Goal: Information Seeking & Learning: Learn about a topic

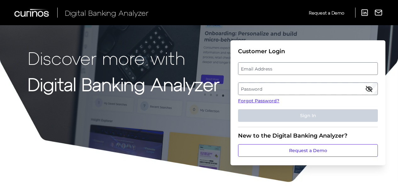
click at [264, 67] on label "Email Address" at bounding box center [307, 68] width 139 height 11
click at [264, 67] on input "email" at bounding box center [308, 68] width 140 height 13
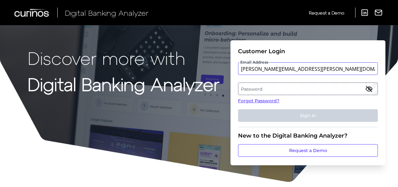
type input "amanda.mansfield@bmo.com"
click at [278, 88] on label "Password" at bounding box center [307, 88] width 139 height 11
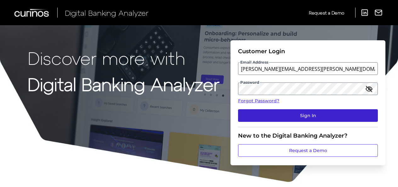
click at [293, 117] on button "Sign In" at bounding box center [308, 115] width 140 height 13
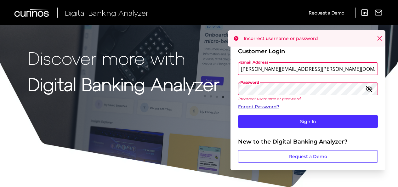
click at [270, 107] on link "Forgot Password?" at bounding box center [308, 107] width 140 height 7
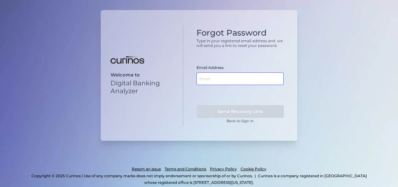
click at [201, 74] on input "text" at bounding box center [239, 78] width 87 height 13
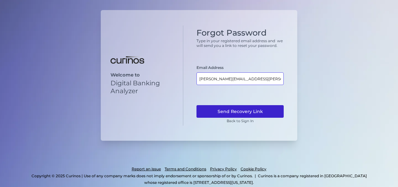
type input "amanda.mansfield@bmo.com"
click at [223, 106] on button "Send Recovery Link" at bounding box center [239, 111] width 87 height 13
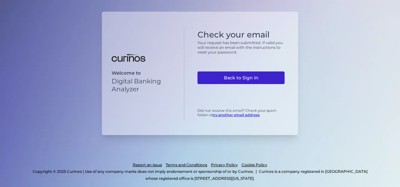
click at [246, 75] on link "Back to Sign In" at bounding box center [241, 77] width 87 height 13
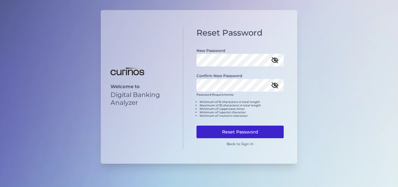
click at [247, 128] on button "Reset Password" at bounding box center [239, 132] width 87 height 13
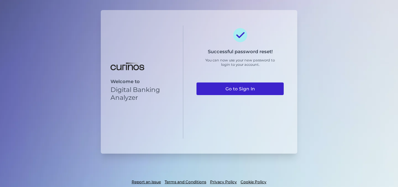
click at [241, 89] on link "Go to Sign In" at bounding box center [239, 88] width 87 height 13
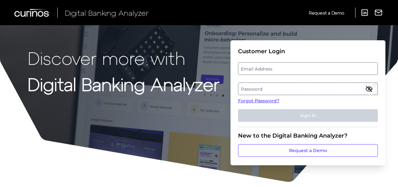
click at [268, 67] on label "Email Address" at bounding box center [307, 68] width 139 height 11
click at [268, 67] on input "email" at bounding box center [308, 68] width 140 height 13
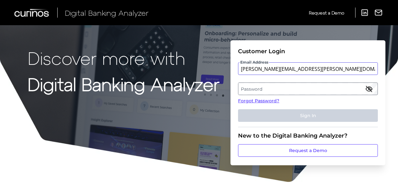
type input "amanda.mansfield@bmo.com"
click at [265, 84] on label "Password" at bounding box center [307, 88] width 139 height 11
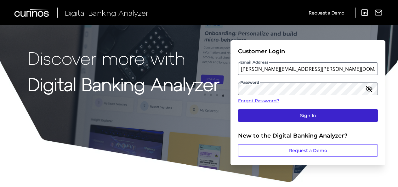
click at [299, 115] on button "Sign In" at bounding box center [308, 115] width 140 height 13
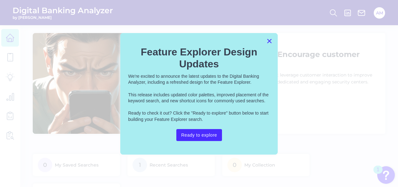
click at [268, 44] on button "×" at bounding box center [269, 41] width 6 height 10
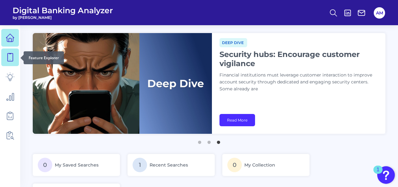
click at [13, 59] on icon at bounding box center [10, 58] width 5 height 8
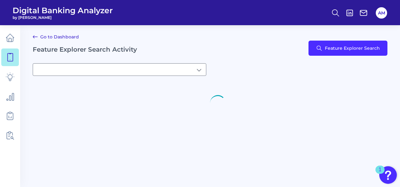
type input "[object Object]My Saved Searches"
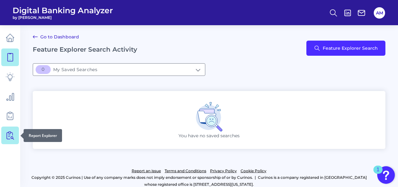
click at [9, 132] on icon at bounding box center [10, 136] width 5 height 8
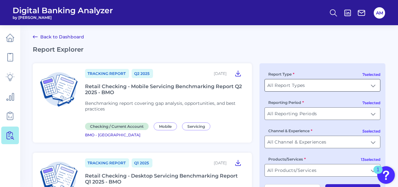
click at [373, 87] on input "All Report Types" at bounding box center [322, 85] width 115 height 12
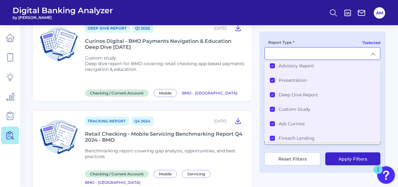
scroll to position [315, 0]
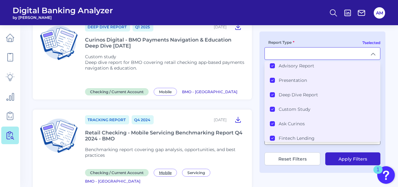
click at [166, 169] on span "Mobile" at bounding box center [165, 173] width 23 height 8
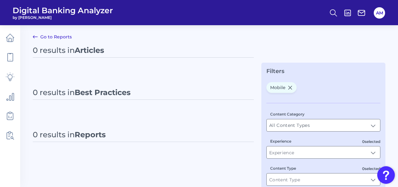
type input "Mobile"
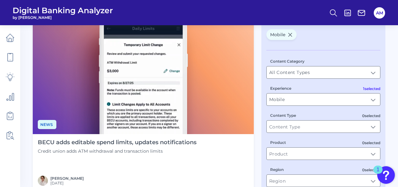
scroll to position [63, 0]
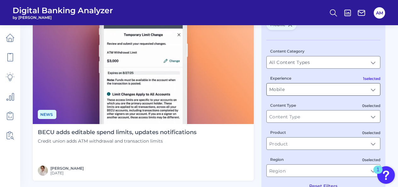
click at [321, 89] on input "Mobile" at bounding box center [323, 89] width 113 height 12
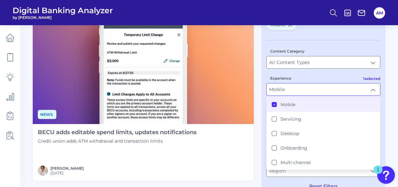
click at [317, 105] on li "Mobile" at bounding box center [323, 104] width 113 height 14
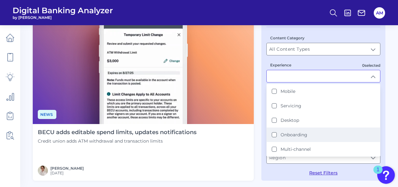
click at [273, 134] on button "Onboarding" at bounding box center [274, 134] width 5 height 5
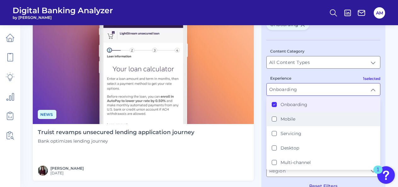
click at [274, 120] on button "Mobile" at bounding box center [274, 118] width 5 height 5
type input "Mobile, Onboarding"
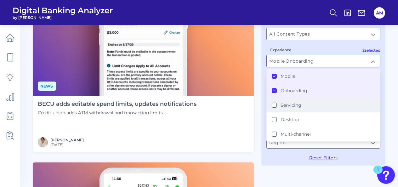
scroll to position [126, 0]
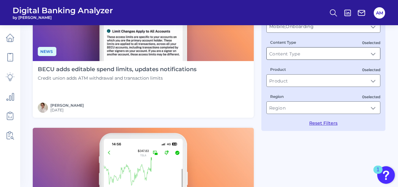
click at [311, 49] on input "Content Type" at bounding box center [323, 54] width 113 height 12
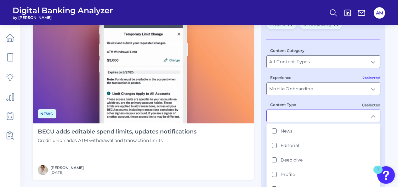
scroll to position [94, 0]
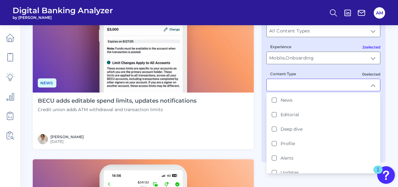
click at [371, 86] on input "Content Type" at bounding box center [323, 85] width 113 height 12
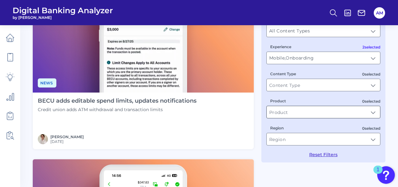
click at [374, 112] on input "Product" at bounding box center [323, 112] width 113 height 12
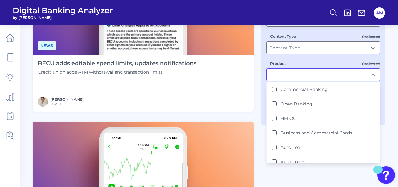
scroll to position [157, 0]
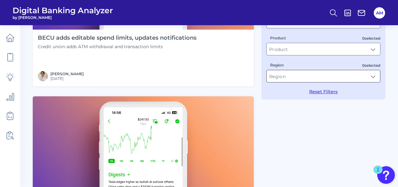
click at [302, 76] on input "Region" at bounding box center [323, 76] width 113 height 12
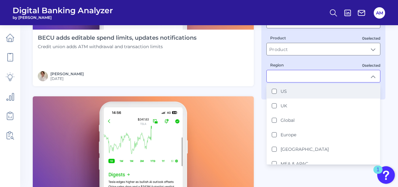
click at [306, 93] on li "US" at bounding box center [323, 91] width 113 height 14
type input "US"
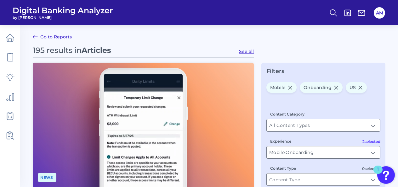
click at [335, 87] on icon at bounding box center [335, 87] width 3 height 3
type input "Mobile"
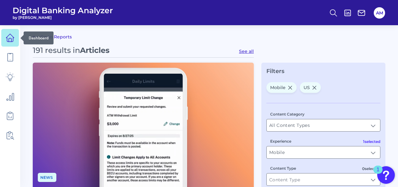
click at [13, 38] on icon at bounding box center [10, 38] width 8 height 8
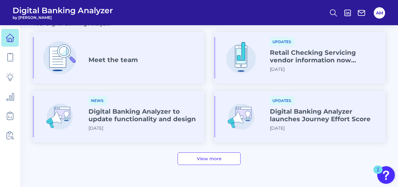
scroll to position [402, 0]
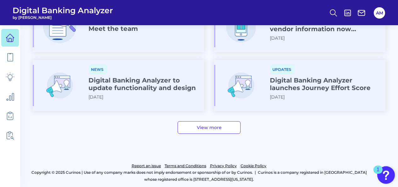
click at [224, 128] on link "View more" at bounding box center [209, 127] width 63 height 13
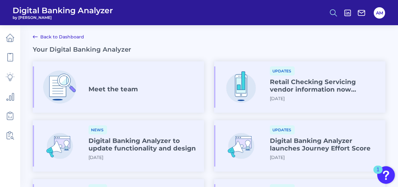
click at [331, 12] on icon at bounding box center [333, 12] width 9 height 9
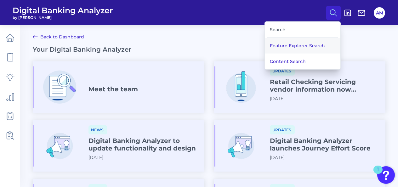
click at [285, 47] on button "Feature Explorer Search" at bounding box center [303, 46] width 76 height 16
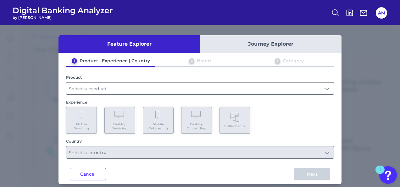
click at [129, 86] on input "text" at bounding box center [200, 88] width 268 height 12
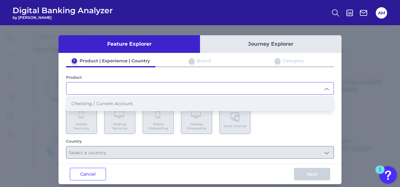
click at [134, 104] on li "Checking / Current Account" at bounding box center [200, 103] width 268 height 14
type input "Checking / Current Account"
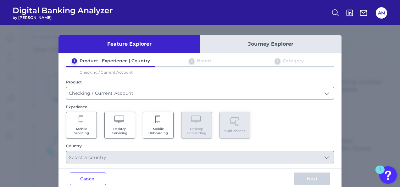
click at [88, 128] on span "Mobile Servicing" at bounding box center [82, 131] width 24 height 8
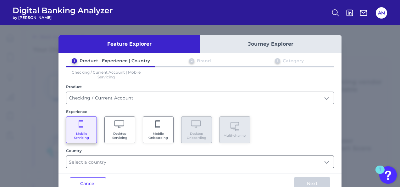
click at [99, 162] on input "text" at bounding box center [200, 162] width 268 height 12
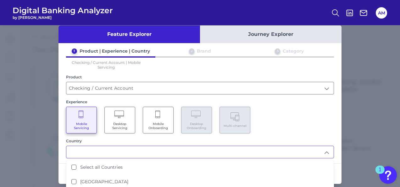
scroll to position [15, 0]
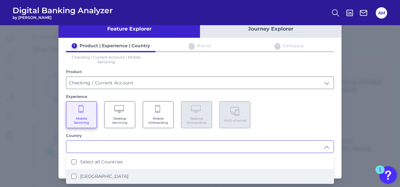
click at [72, 176] on States "United States" at bounding box center [73, 176] width 5 height 5
type input "Select all Countries"
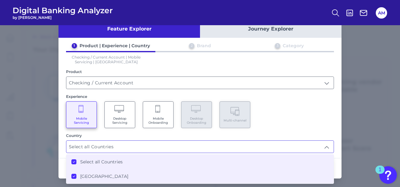
scroll to position [0, 0]
click at [321, 172] on li "United States" at bounding box center [200, 176] width 268 height 14
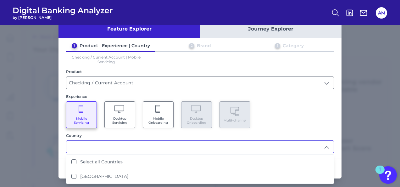
scroll to position [0, 0]
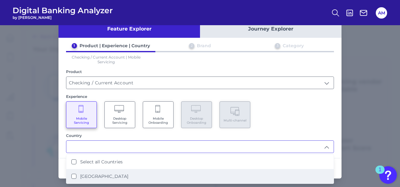
click at [72, 172] on li "United States" at bounding box center [200, 176] width 268 height 14
type input "Select all Countries"
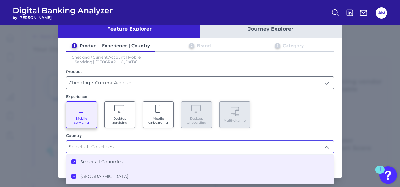
scroll to position [1, 0]
drag, startPoint x: 300, startPoint y: 130, endPoint x: 308, endPoint y: 130, distance: 8.8
click at [308, 130] on div "1 Product | Experience | Country 2 Brand 3 Category Checking / Current Account …" at bounding box center [200, 98] width 283 height 110
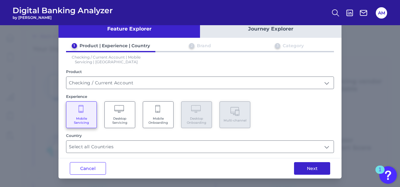
click at [303, 163] on button "Next" at bounding box center [312, 168] width 36 height 13
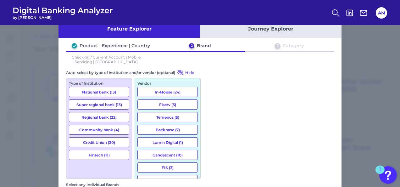
scroll to position [157, 0]
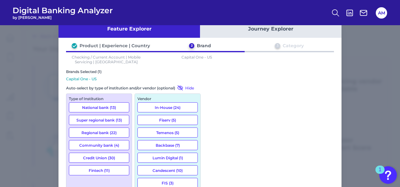
scroll to position [189, 0]
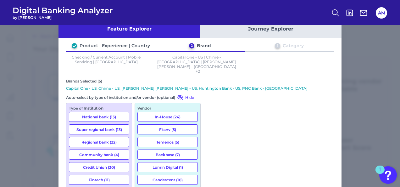
scroll to position [850, 0]
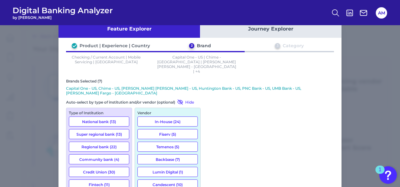
scroll to position [47, 0]
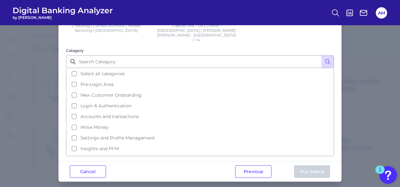
scroll to position [0, 0]
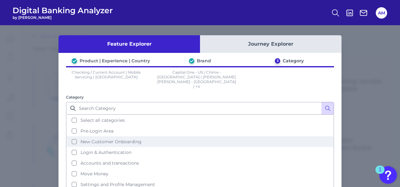
click at [72, 136] on button "New Customer Onboarding" at bounding box center [200, 141] width 267 height 11
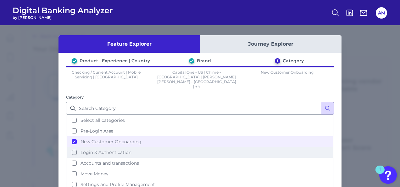
click at [72, 147] on button "Login & Authentication" at bounding box center [200, 152] width 267 height 11
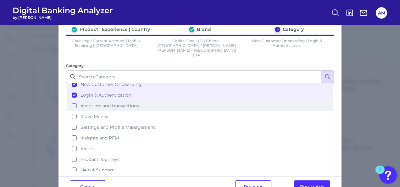
scroll to position [41, 0]
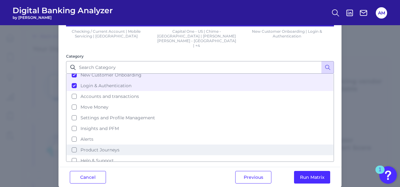
click at [74, 144] on button "Product Journeys" at bounding box center [200, 149] width 267 height 11
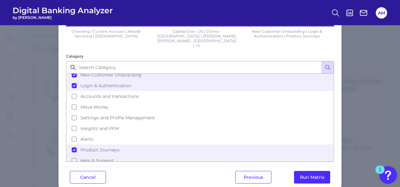
click at [72, 155] on button "Help & Support" at bounding box center [200, 160] width 267 height 11
click at [303, 171] on button "Run Matrix" at bounding box center [312, 177] width 36 height 13
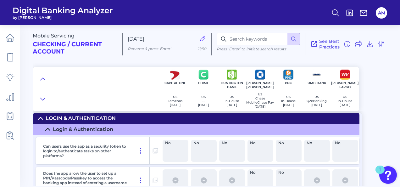
scroll to position [126, 0]
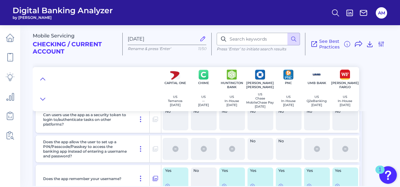
click at [204, 151] on icon at bounding box center [204, 149] width 6 height 6
click at [174, 152] on icon at bounding box center [176, 149] width 6 height 6
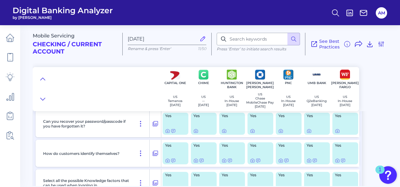
scroll to position [220, 0]
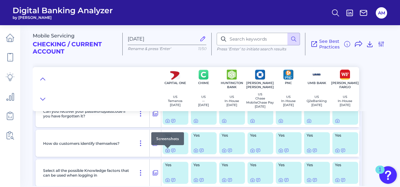
click at [167, 152] on icon at bounding box center [167, 150] width 5 height 5
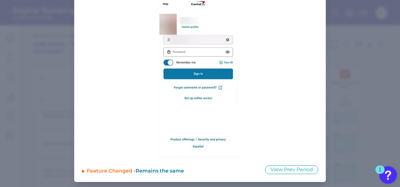
scroll to position [0, 0]
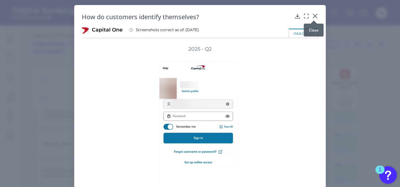
click at [314, 16] on icon at bounding box center [316, 16] width 4 height 4
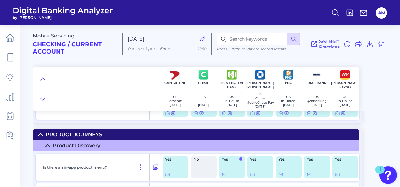
scroll to position [378, 0]
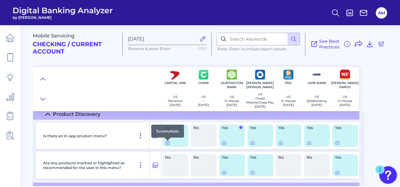
click at [168, 144] on icon at bounding box center [167, 142] width 5 height 5
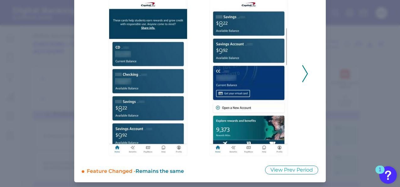
scroll to position [0, 0]
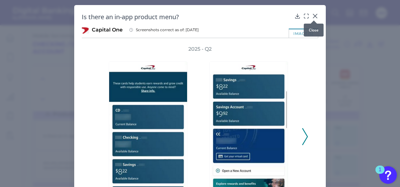
click at [314, 14] on icon at bounding box center [316, 16] width 4 height 4
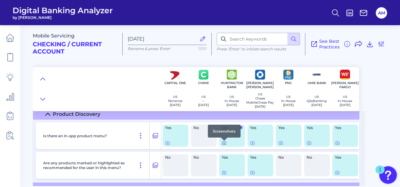
click at [226, 144] on icon at bounding box center [225, 142] width 4 height 3
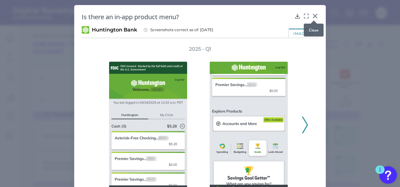
click at [313, 14] on icon at bounding box center [315, 16] width 6 height 6
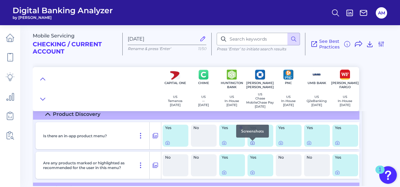
click at [251, 142] on div at bounding box center [253, 141] width 6 height 6
click at [252, 144] on icon at bounding box center [252, 143] width 1 height 1
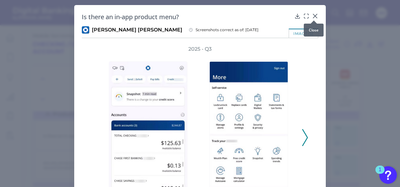
click at [315, 17] on icon at bounding box center [316, 16] width 4 height 4
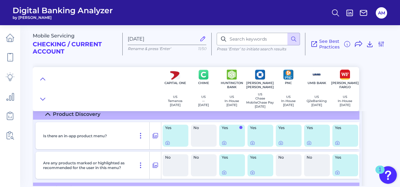
scroll to position [409, 0]
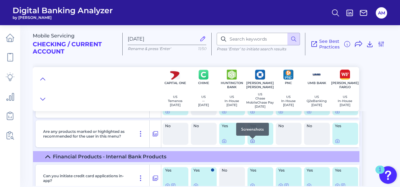
click at [251, 144] on icon at bounding box center [252, 141] width 5 height 5
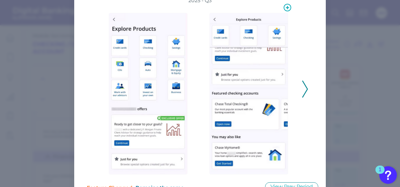
scroll to position [63, 0]
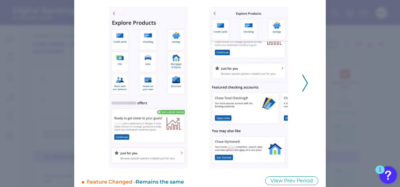
click at [305, 84] on icon at bounding box center [306, 83] width 6 height 17
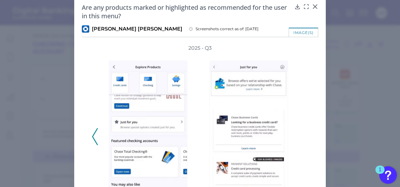
scroll to position [0, 0]
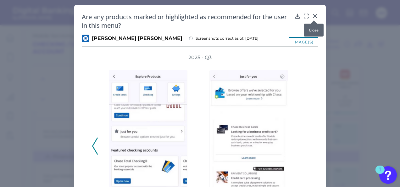
click at [312, 17] on div at bounding box center [314, 20] width 6 height 6
click at [312, 16] on icon at bounding box center [315, 16] width 6 height 6
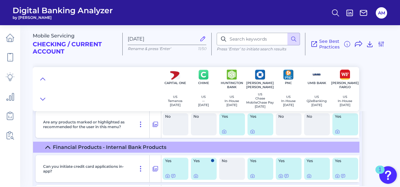
scroll to position [409, 0]
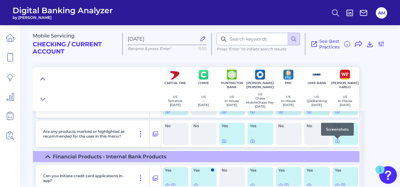
click at [338, 140] on div at bounding box center [338, 139] width 6 height 6
click at [337, 142] on icon at bounding box center [337, 141] width 5 height 5
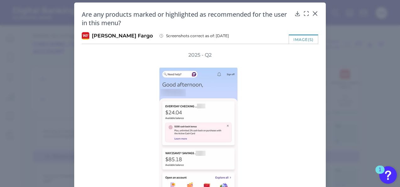
scroll to position [0, 0]
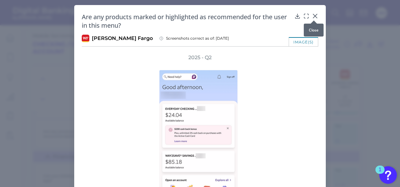
click at [314, 18] on div at bounding box center [314, 20] width 6 height 6
click at [312, 15] on icon at bounding box center [315, 16] width 6 height 6
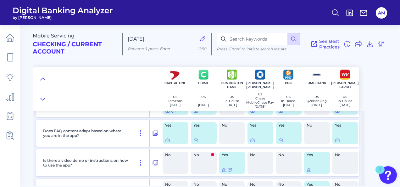
scroll to position [976, 0]
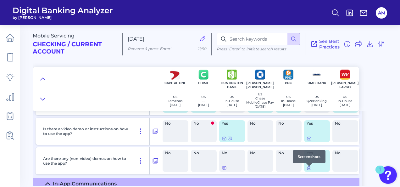
click at [311, 169] on icon at bounding box center [310, 168] width 4 height 3
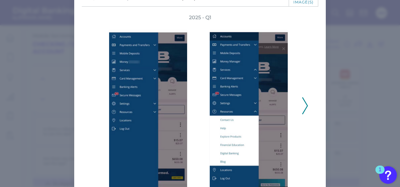
scroll to position [63, 0]
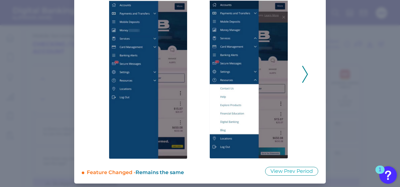
click at [303, 74] on icon at bounding box center [306, 74] width 6 height 17
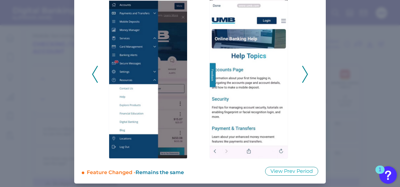
click at [303, 74] on icon at bounding box center [306, 74] width 6 height 17
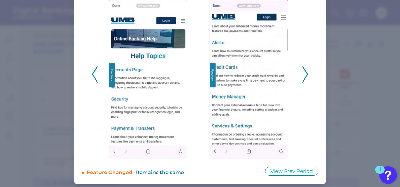
click at [303, 74] on icon at bounding box center [306, 74] width 6 height 17
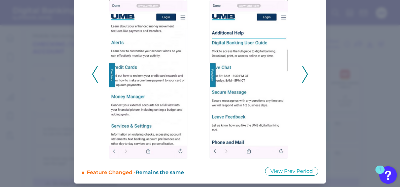
click at [307, 75] on button at bounding box center [305, 74] width 6 height 17
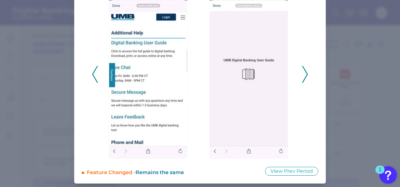
click at [306, 75] on polyline at bounding box center [305, 74] width 5 height 16
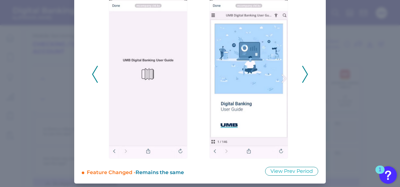
click at [306, 75] on polyline at bounding box center [305, 74] width 5 height 16
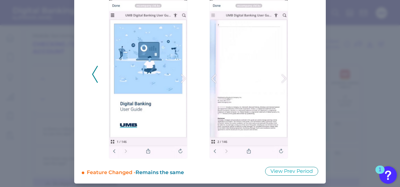
click at [306, 75] on div "2025 - Q1" at bounding box center [200, 71] width 217 height 176
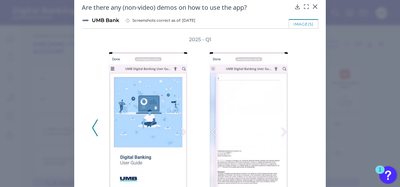
scroll to position [0, 0]
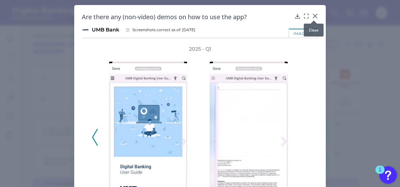
click at [316, 14] on icon at bounding box center [315, 16] width 6 height 6
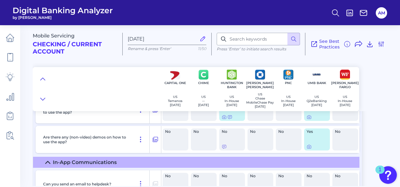
scroll to position [1007, 0]
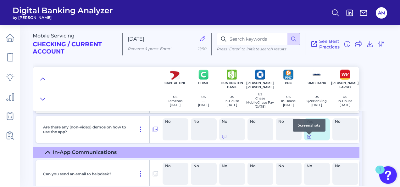
click at [310, 138] on icon at bounding box center [309, 136] width 5 height 5
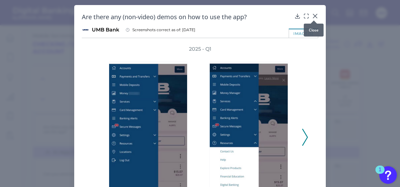
click at [315, 16] on icon at bounding box center [315, 16] width 6 height 6
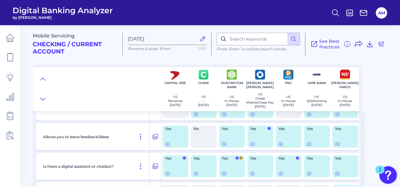
scroll to position [1165, 0]
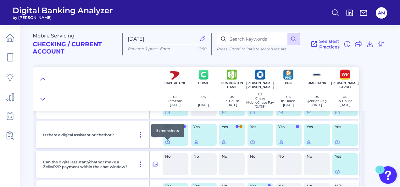
click at [168, 144] on icon at bounding box center [167, 141] width 5 height 5
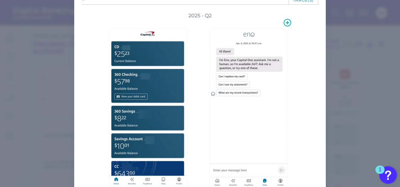
scroll to position [0, 0]
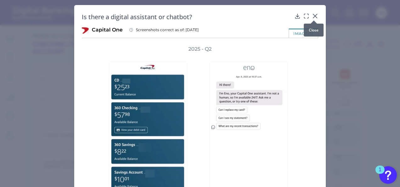
click at [314, 16] on icon at bounding box center [316, 16] width 4 height 4
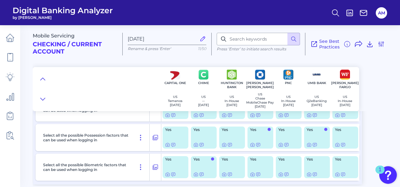
scroll to position [295, 0]
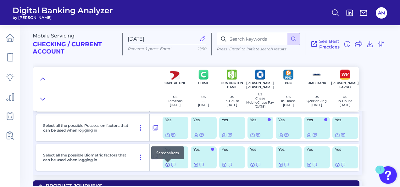
click at [169, 165] on icon at bounding box center [168, 164] width 4 height 3
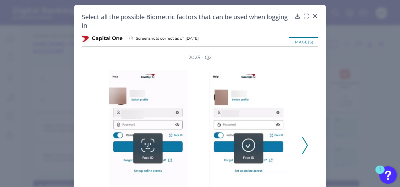
click at [303, 141] on icon at bounding box center [306, 145] width 6 height 17
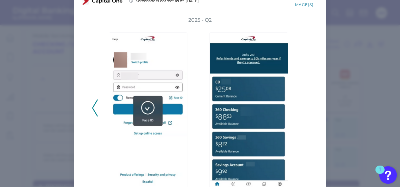
scroll to position [0, 0]
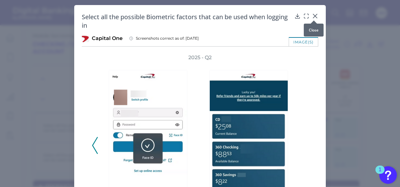
click at [315, 15] on icon at bounding box center [316, 16] width 4 height 4
